Goal: Find specific page/section: Find specific page/section

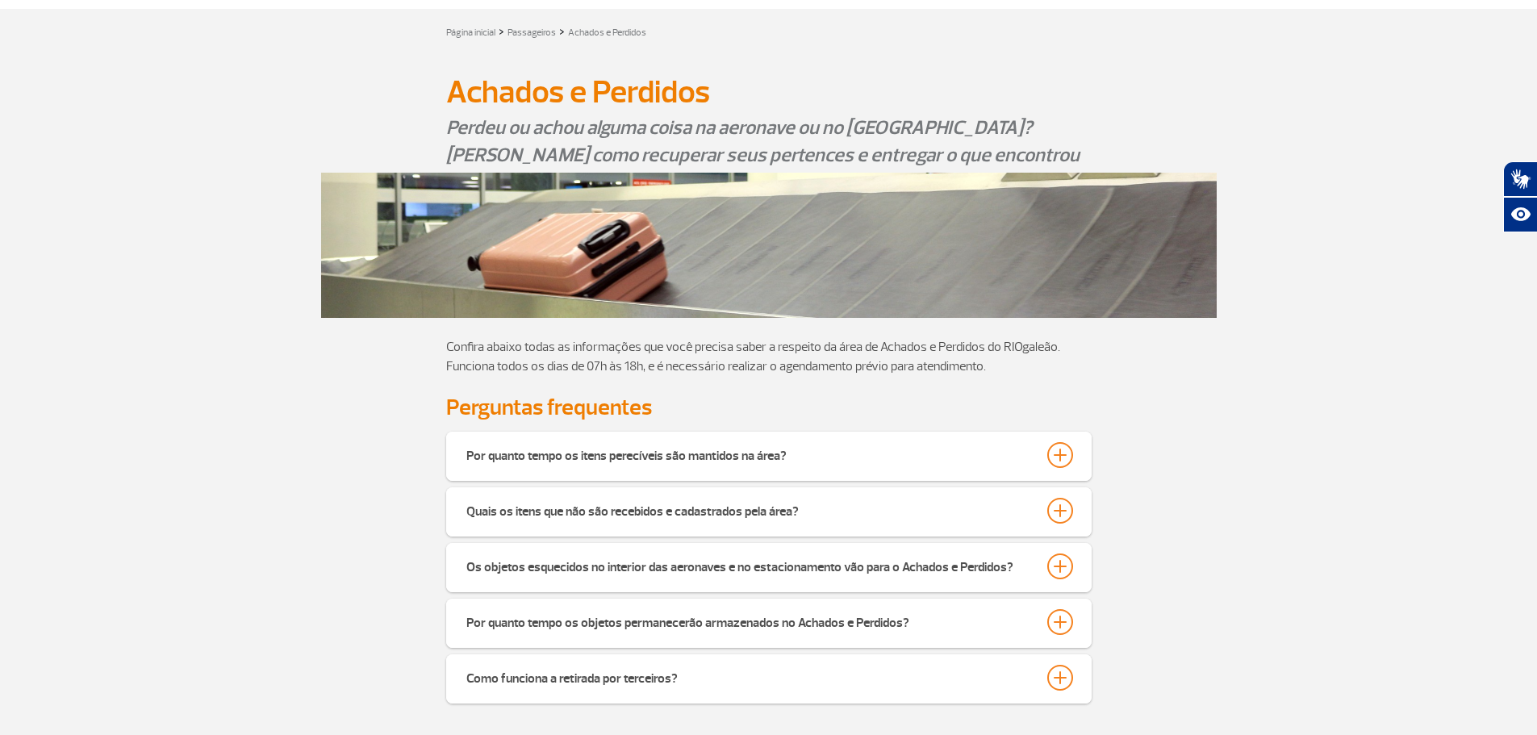
scroll to position [161, 0]
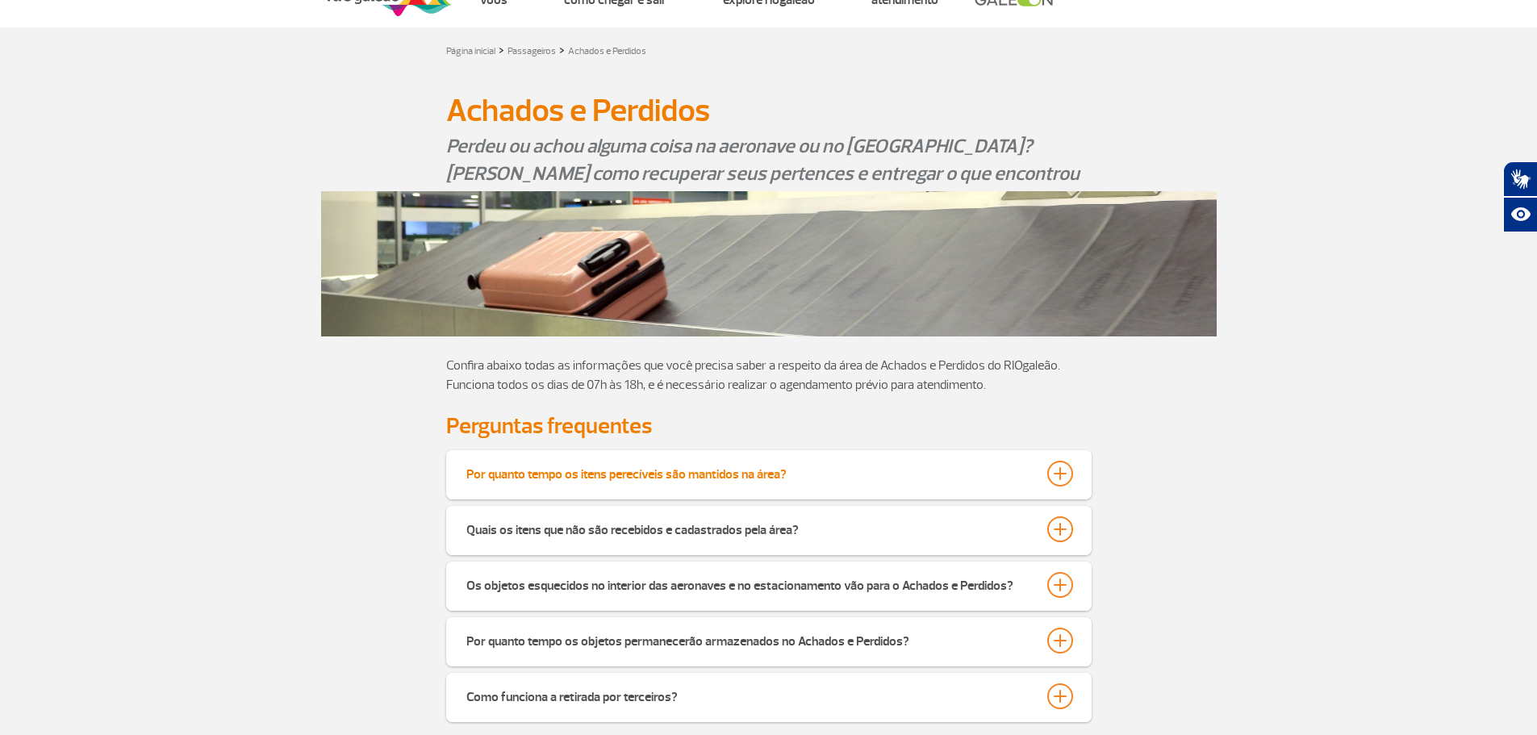
scroll to position [81, 0]
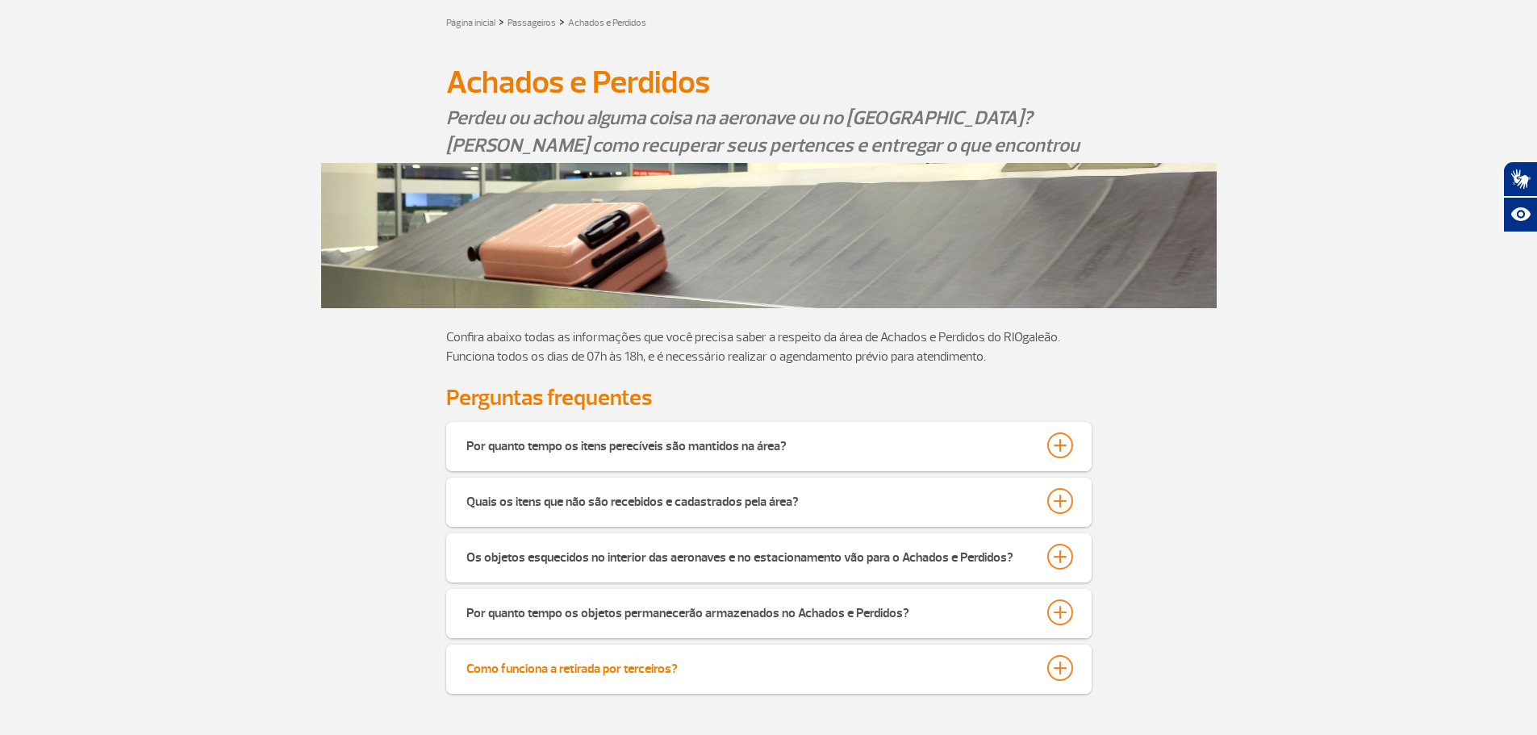
click at [1067, 666] on div at bounding box center [1060, 668] width 26 height 26
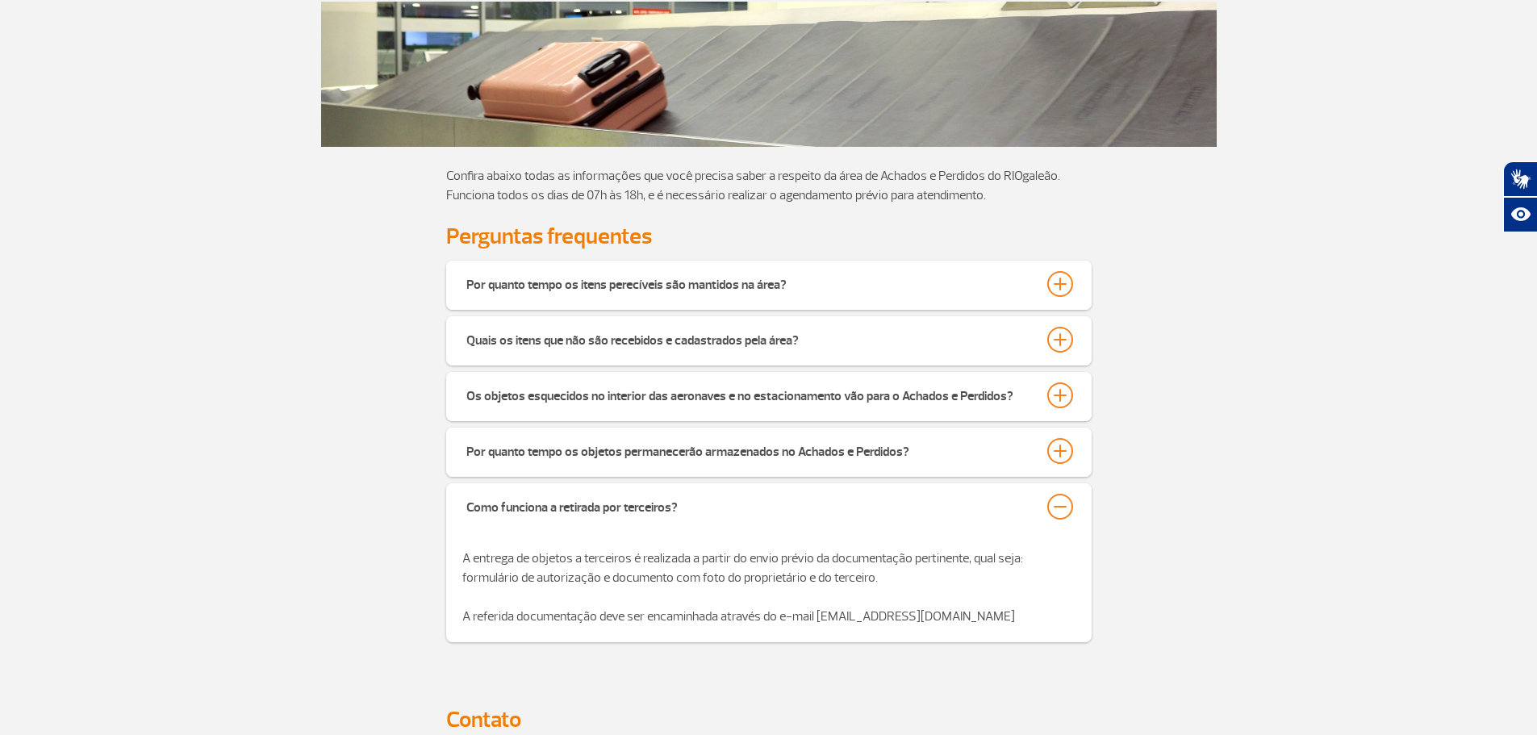
scroll to position [161, 0]
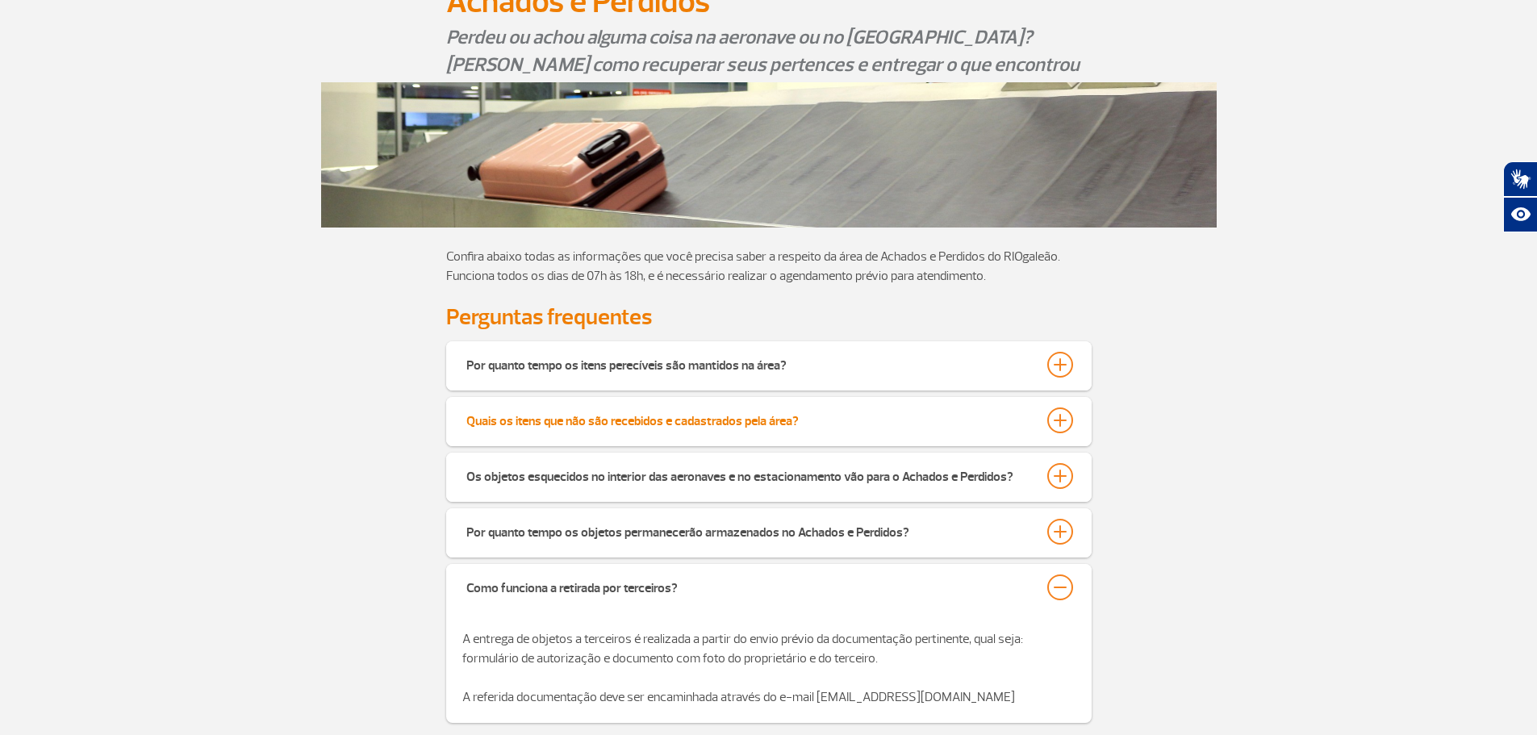
click at [1051, 426] on div at bounding box center [1060, 421] width 26 height 26
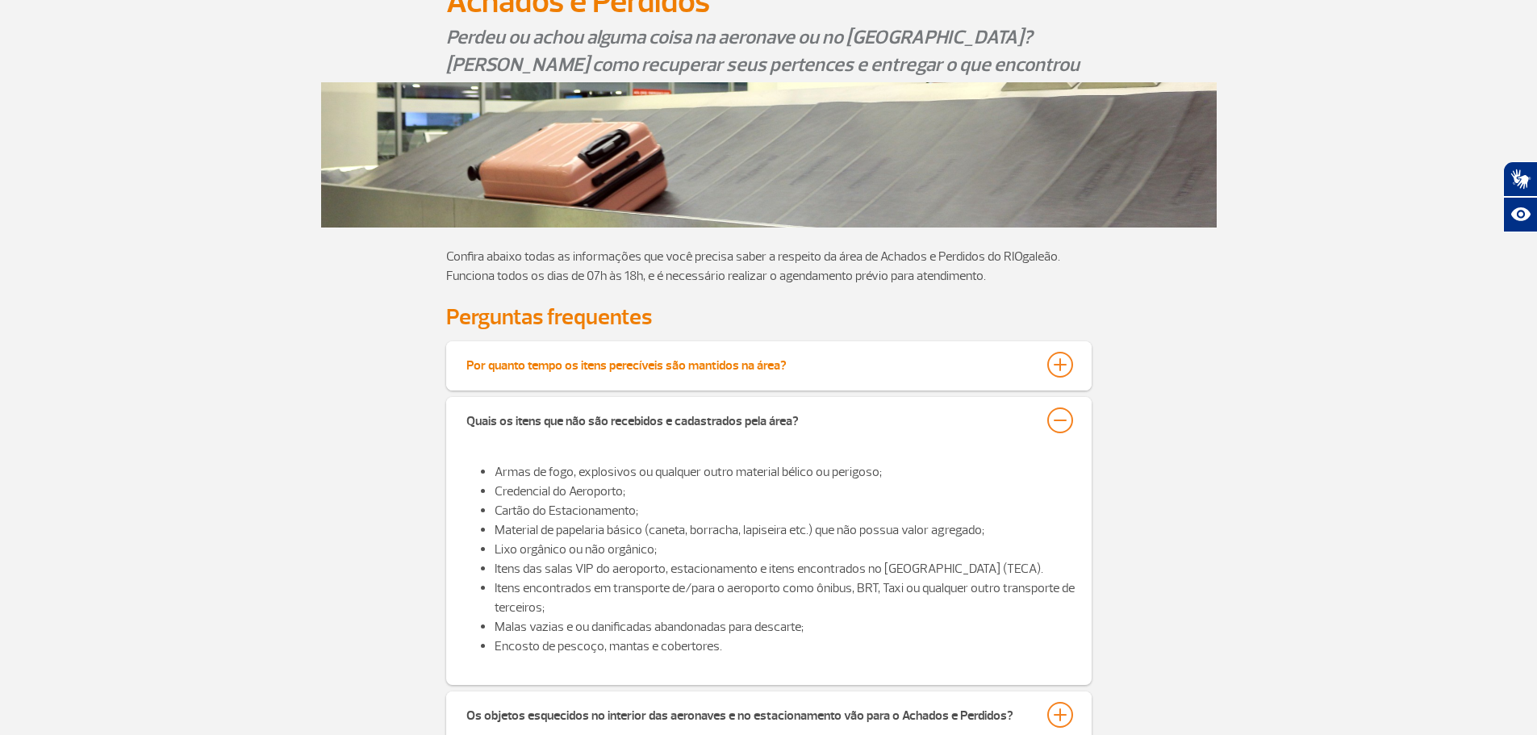
click at [1064, 368] on div at bounding box center [1060, 365] width 26 height 26
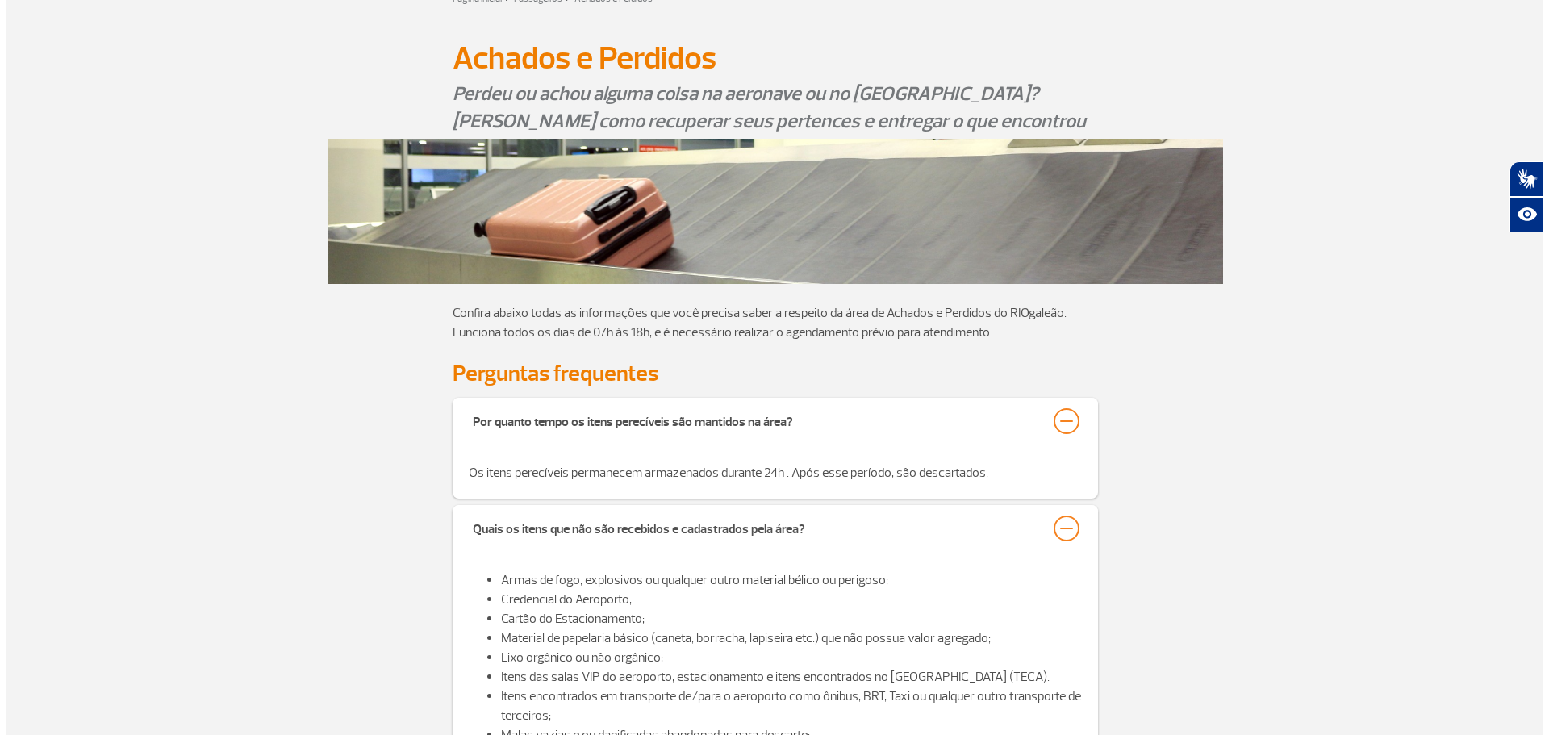
scroll to position [0, 0]
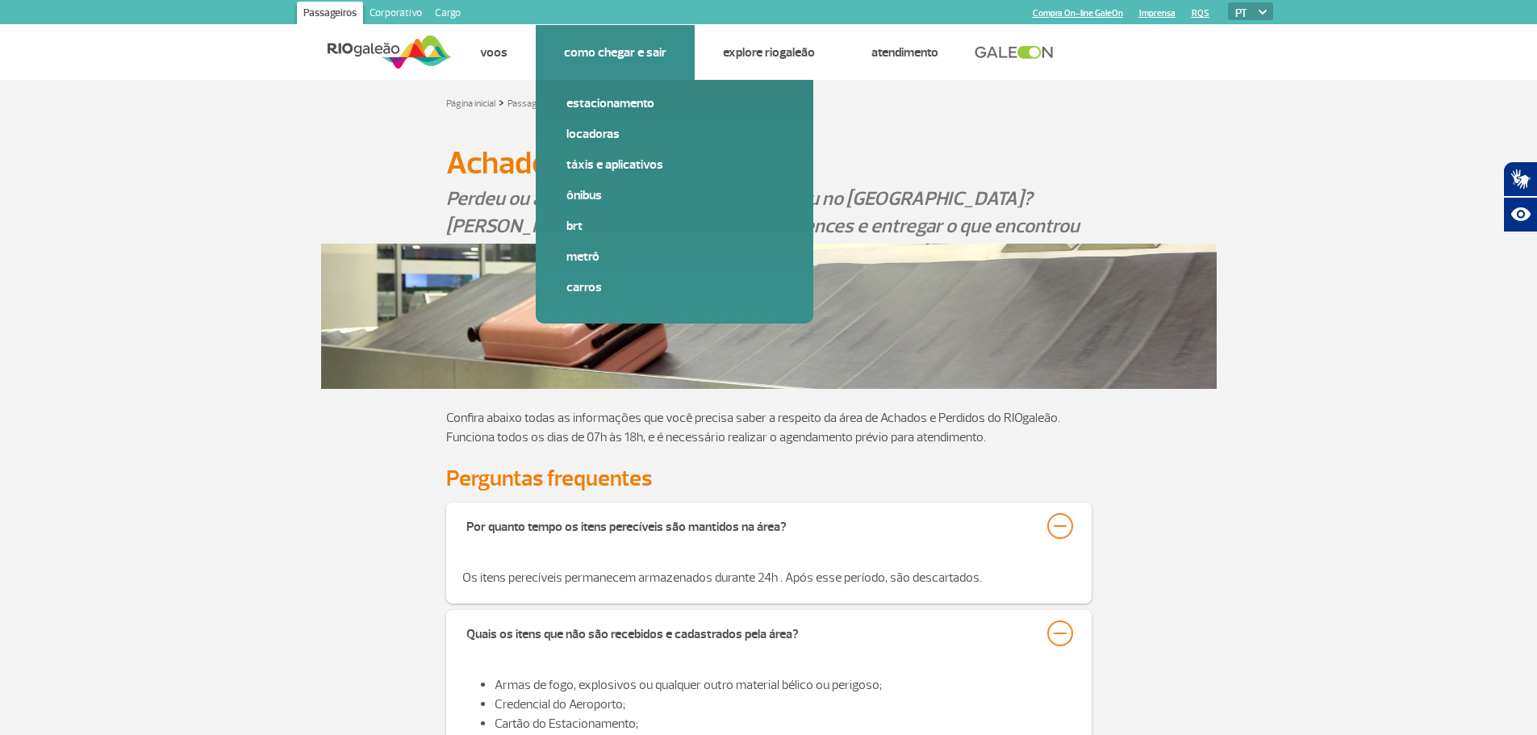
click at [593, 59] on link "Como chegar e sair" at bounding box center [615, 52] width 102 height 16
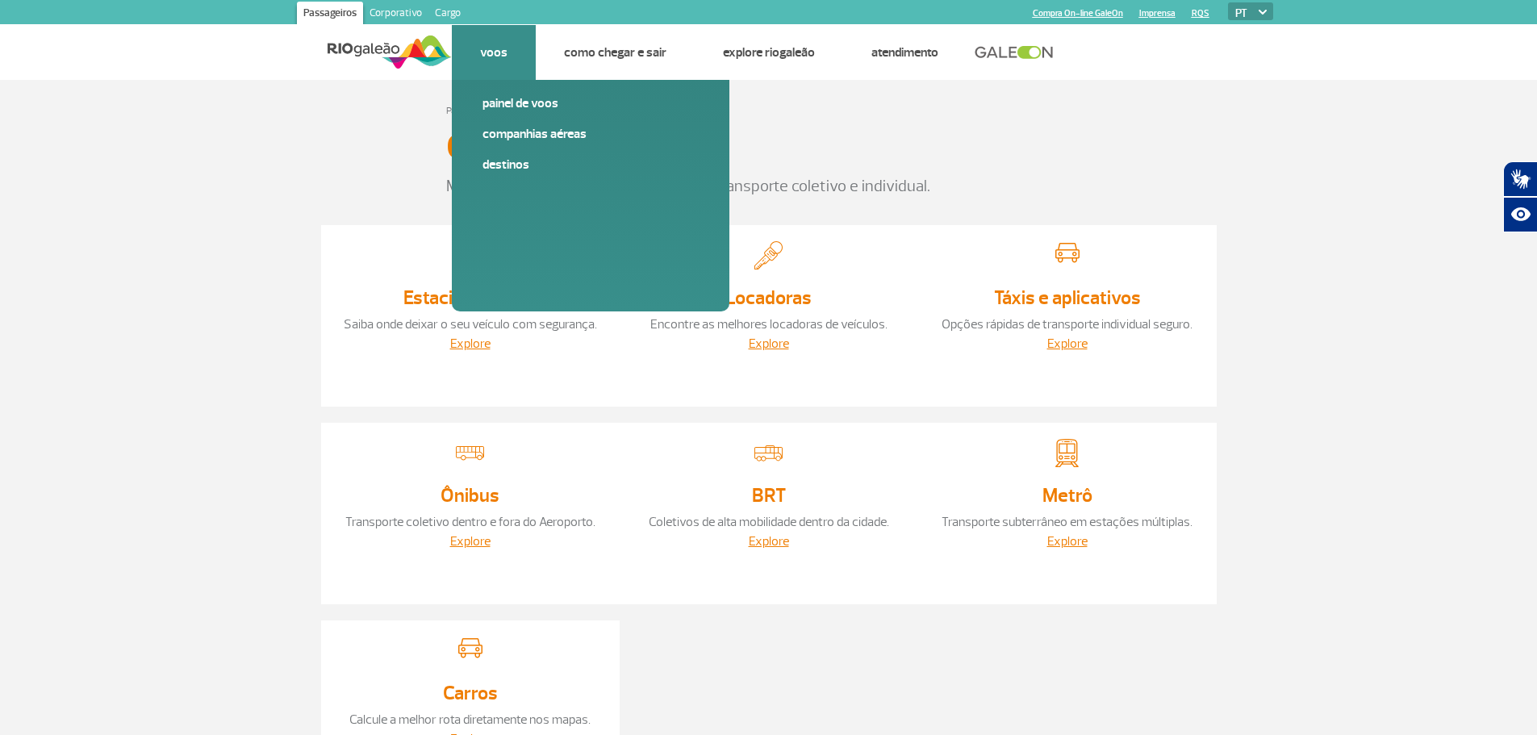
click at [494, 45] on link "Voos" at bounding box center [493, 52] width 27 height 16
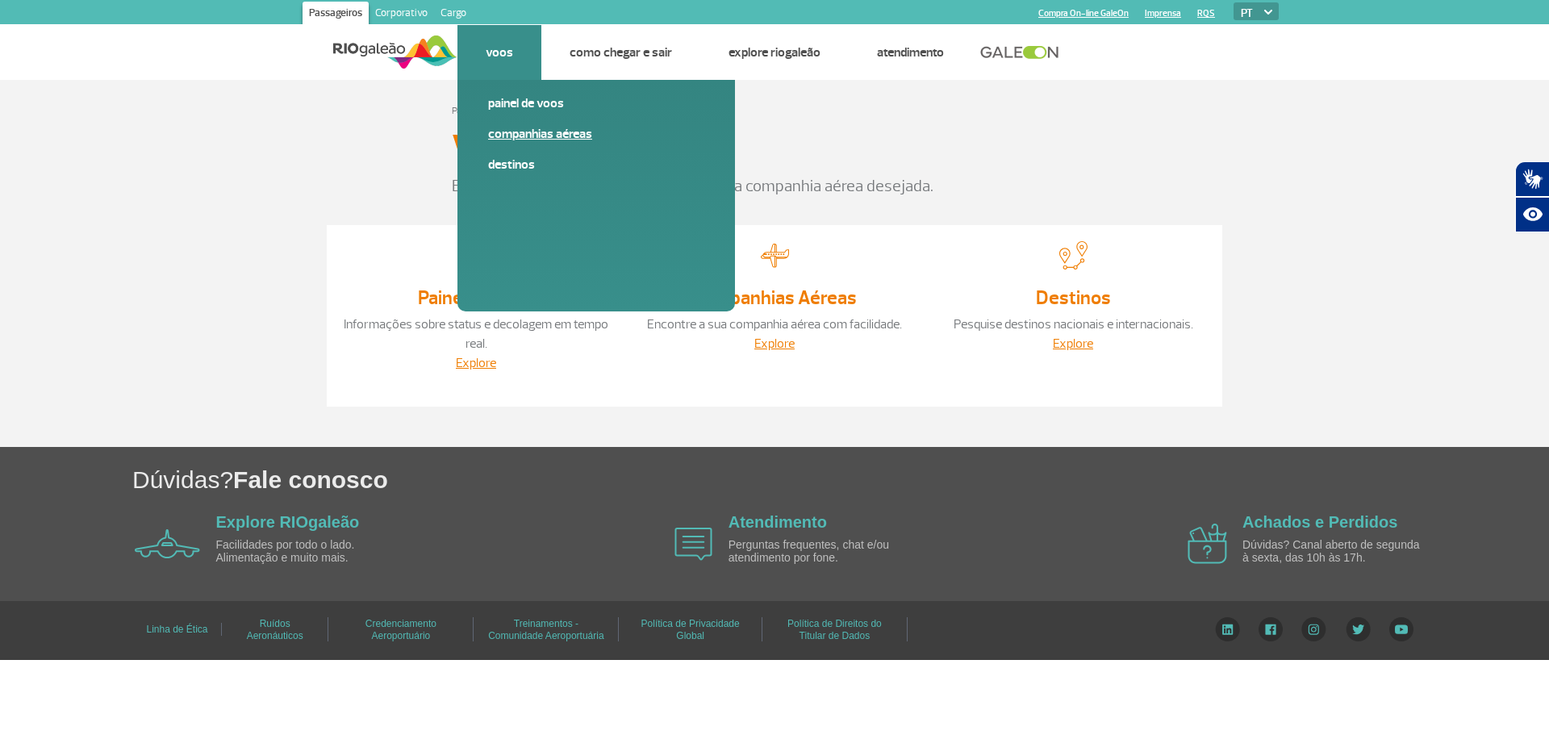
click at [500, 138] on link "Companhias Aéreas" at bounding box center [596, 134] width 216 height 18
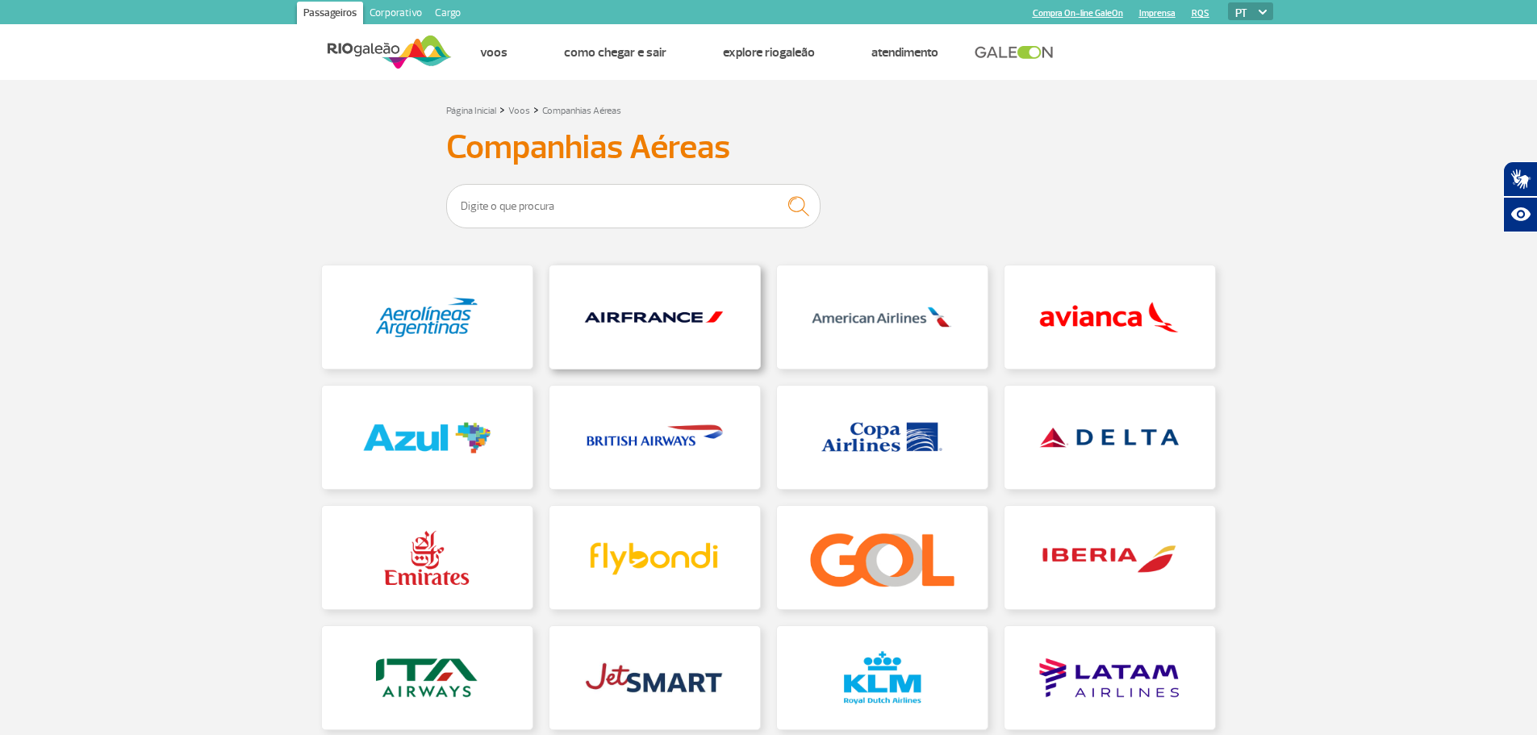
click at [667, 319] on link at bounding box center [655, 316] width 211 height 103
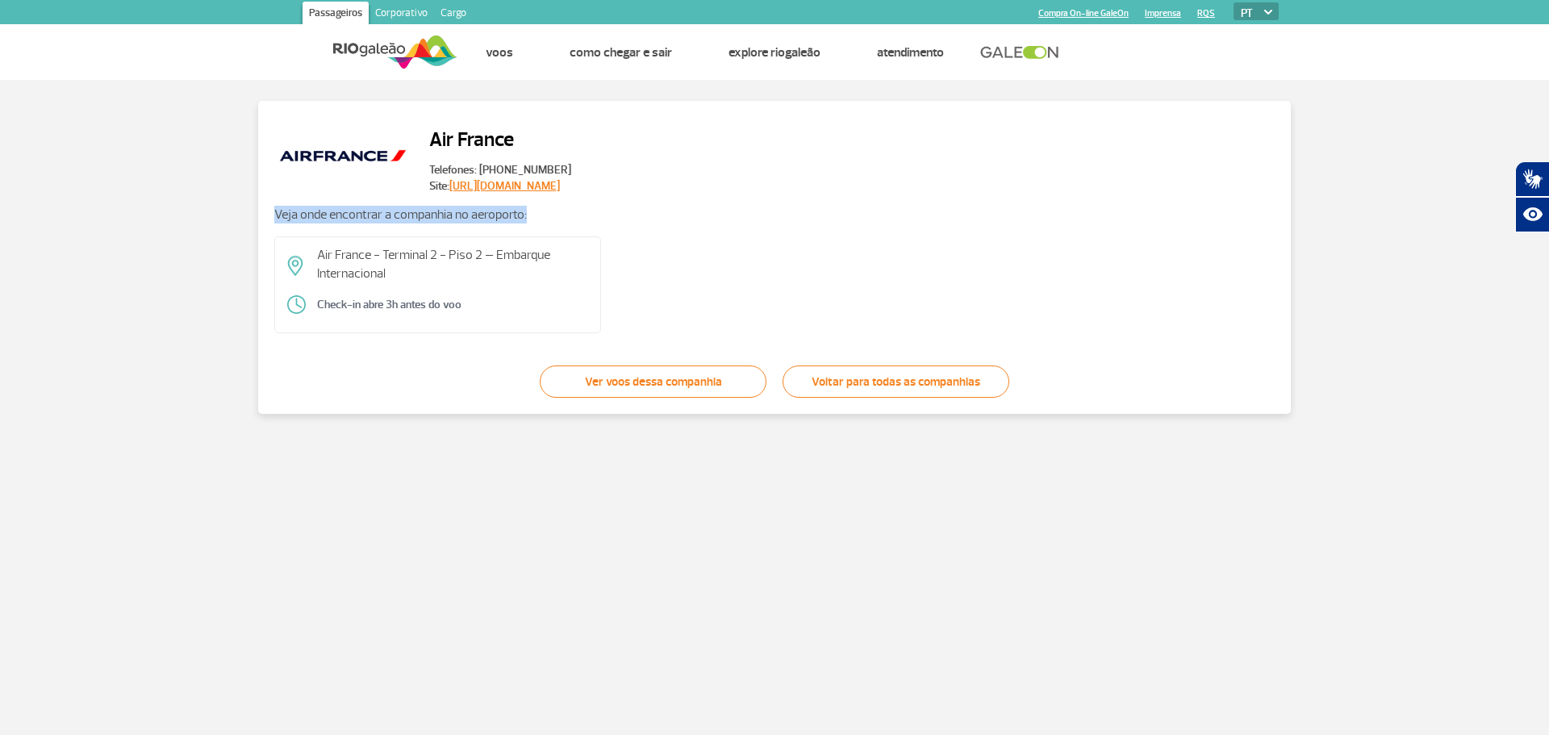
drag, startPoint x: 530, startPoint y: 213, endPoint x: 271, endPoint y: 220, distance: 259.1
click at [274, 220] on p "Veja onde encontrar a companhia no aeroporto:" at bounding box center [774, 215] width 1001 height 18
click at [630, 227] on div "Veja onde encontrar a companhia no aeroporto: Air France - Terminal 2 - Piso 2 …" at bounding box center [774, 270] width 1001 height 128
click at [554, 183] on link "https://wwws.airfrance.com.br" at bounding box center [504, 186] width 111 height 14
